Goal: Task Accomplishment & Management: Use online tool/utility

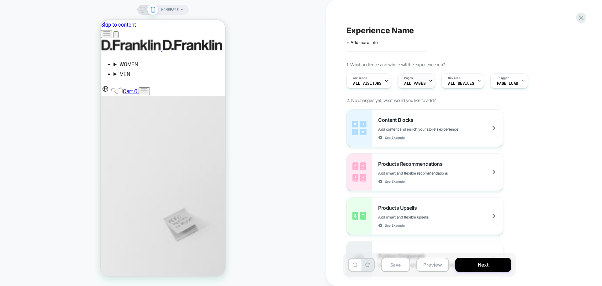
click at [420, 83] on span "ALL PAGES" at bounding box center [414, 83] width 21 height 4
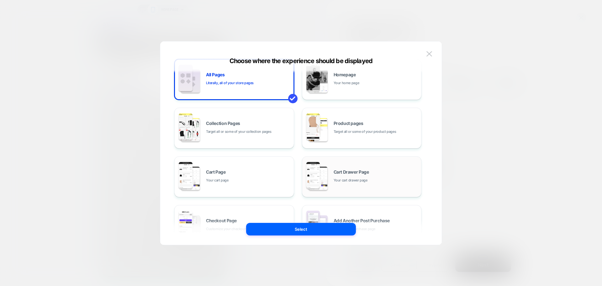
scroll to position [31, 0]
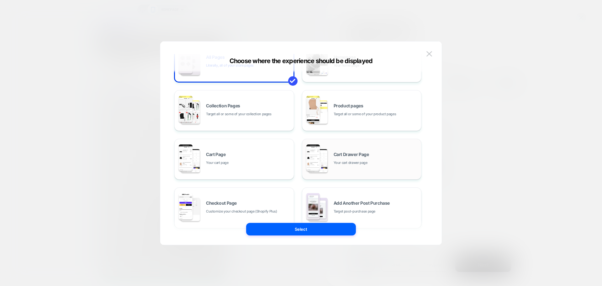
click at [345, 154] on span "Cart Drawer Page" at bounding box center [351, 154] width 35 height 4
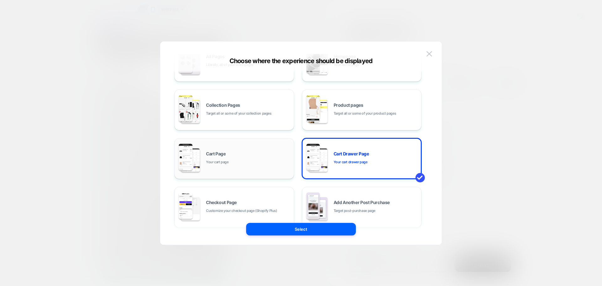
scroll to position [63, 0]
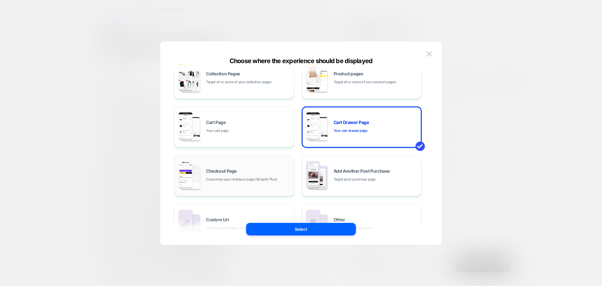
click at [242, 178] on span "Customize your checkout page (Shopify Plus)" at bounding box center [241, 179] width 71 height 6
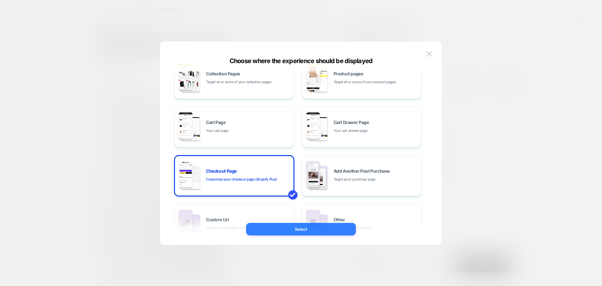
click at [298, 228] on button "Select" at bounding box center [301, 229] width 110 height 13
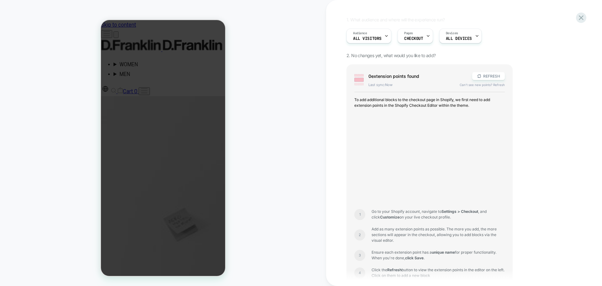
scroll to position [0, 0]
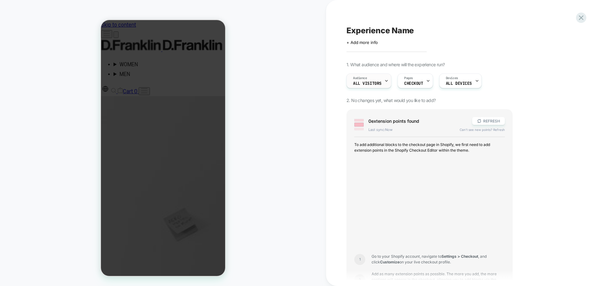
click at [371, 78] on div "Audience All Visitors" at bounding box center [367, 81] width 41 height 14
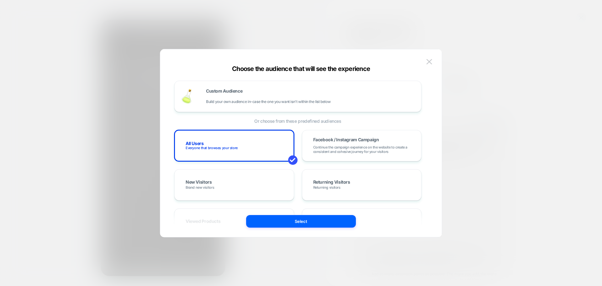
click at [520, 103] on div at bounding box center [301, 143] width 602 height 286
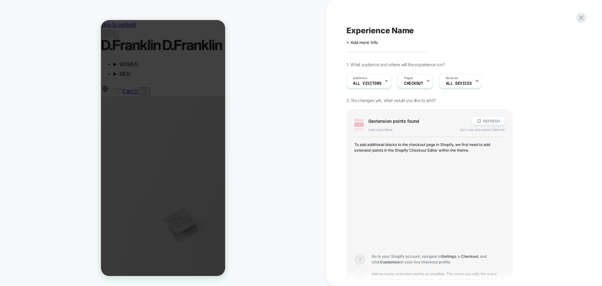
click at [172, 111] on div at bounding box center [163, 148] width 124 height 256
click at [426, 78] on div at bounding box center [428, 81] width 4 height 14
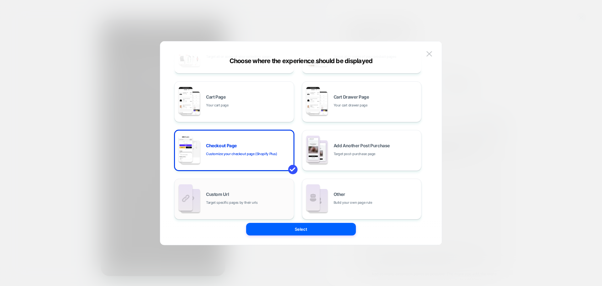
scroll to position [94, 0]
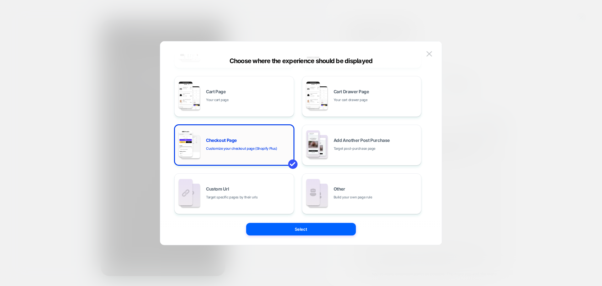
click at [245, 137] on div "Checkout Page Customize your checkout page (Shopify Plus)" at bounding box center [234, 145] width 113 height 34
click at [296, 226] on button "Select" at bounding box center [301, 229] width 110 height 13
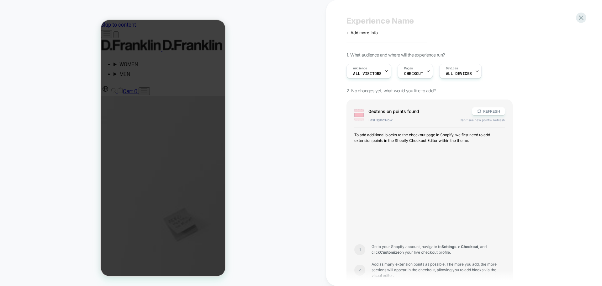
scroll to position [0, 0]
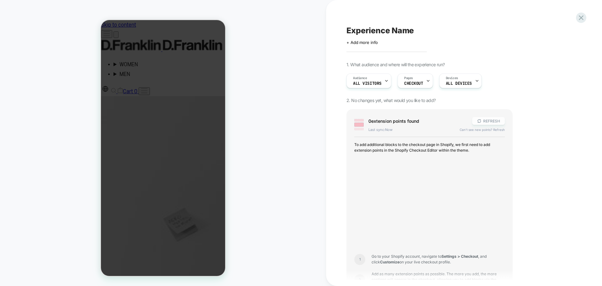
click at [488, 122] on button "REFRESH" at bounding box center [488, 121] width 33 height 8
click at [485, 118] on button "REFRESH" at bounding box center [488, 121] width 33 height 8
click at [424, 85] on div "Pages CHECKOUT" at bounding box center [414, 81] width 32 height 14
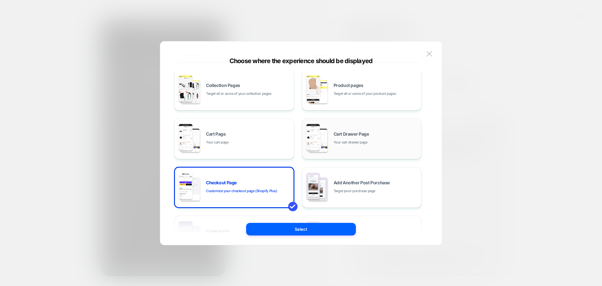
scroll to position [63, 0]
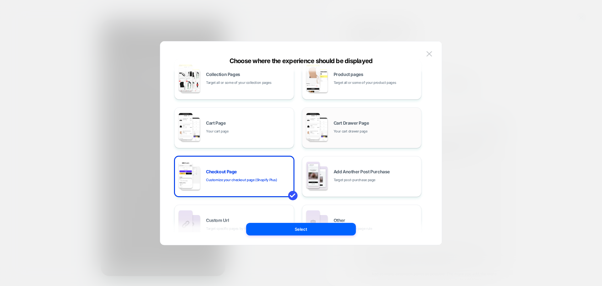
click at [352, 125] on div "Cart Drawer Page Your cart drawer page" at bounding box center [376, 127] width 85 height 13
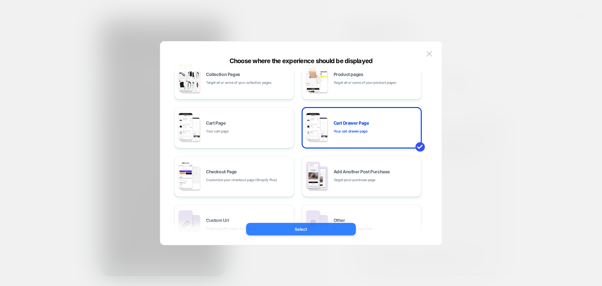
click at [309, 232] on button "Select" at bounding box center [301, 229] width 110 height 13
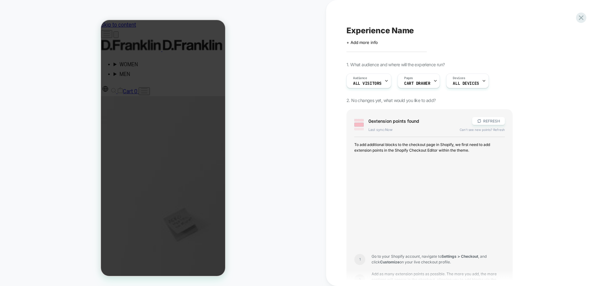
drag, startPoint x: 180, startPoint y: 173, endPoint x: 130, endPoint y: 33, distance: 148.9
click at [181, 170] on div at bounding box center [163, 148] width 124 height 256
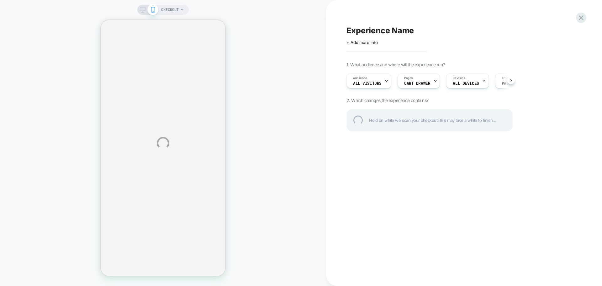
select select "**"
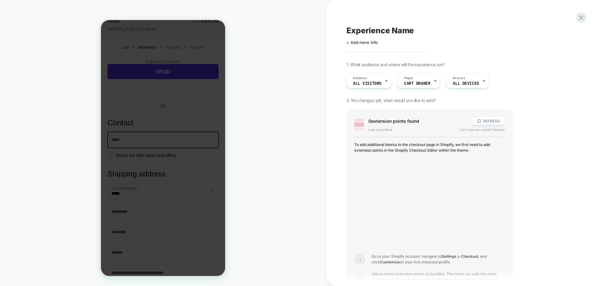
scroll to position [151, 0]
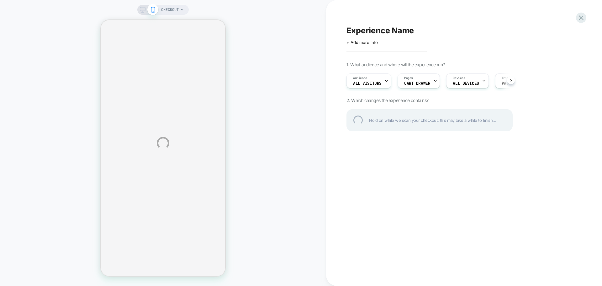
select select "**"
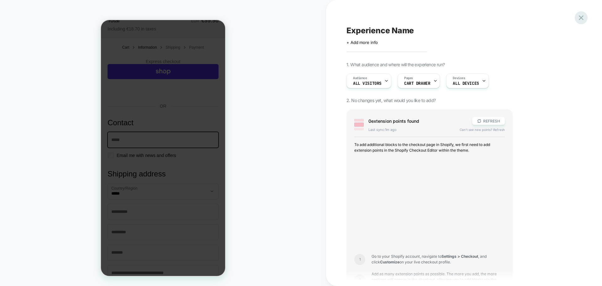
click at [579, 18] on icon at bounding box center [581, 17] width 8 height 8
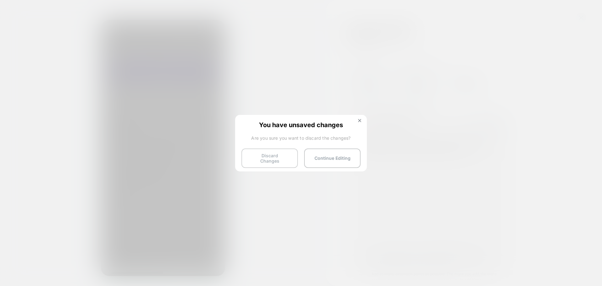
click at [250, 162] on button "Discard Changes" at bounding box center [269, 157] width 56 height 19
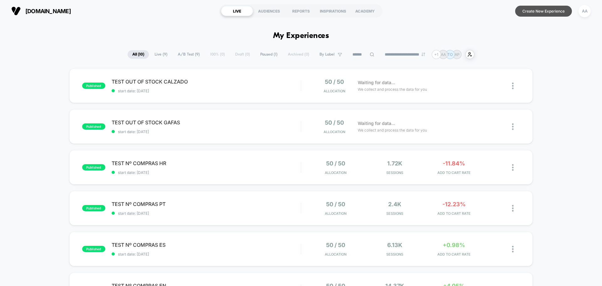
click at [544, 12] on button "Create New Experience" at bounding box center [543, 11] width 57 height 11
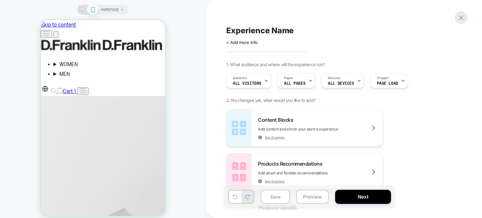
click at [459, 13] on icon at bounding box center [461, 17] width 8 height 8
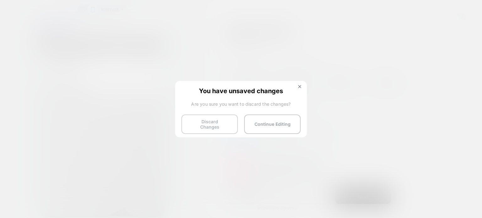
click at [227, 115] on button "Discard Changes" at bounding box center [209, 123] width 56 height 19
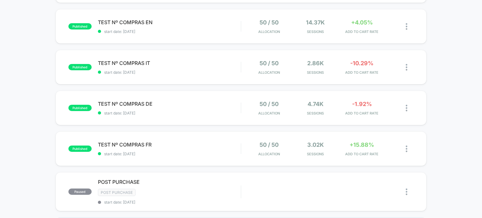
scroll to position [264, 0]
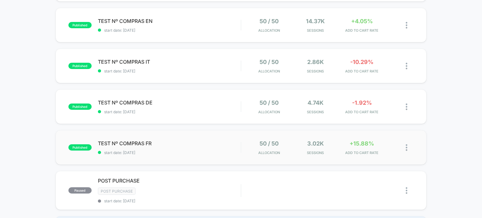
click at [190, 135] on div "published TEST Nº COMPRAS FR start date: 25/9/2025 50 / 50 Allocation 3.02k Ses…" at bounding box center [240, 147] width 371 height 34
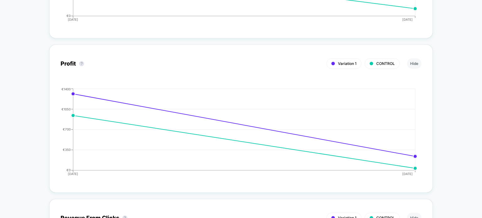
scroll to position [853, 0]
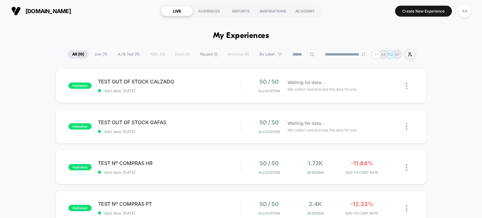
click at [248, 50] on div "**********" at bounding box center [240, 54] width 347 height 9
